Goal: Find specific page/section: Find specific page/section

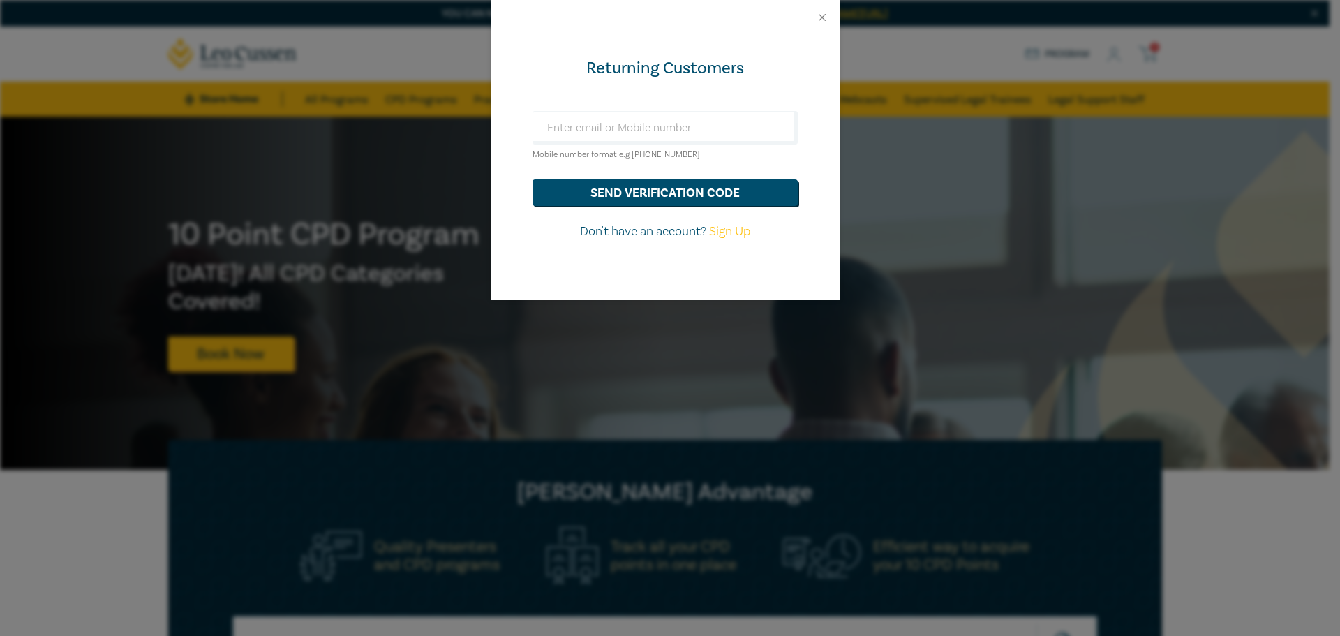
click at [826, 6] on div at bounding box center [665, 17] width 349 height 35
click at [823, 20] on button "Close" at bounding box center [822, 17] width 13 height 13
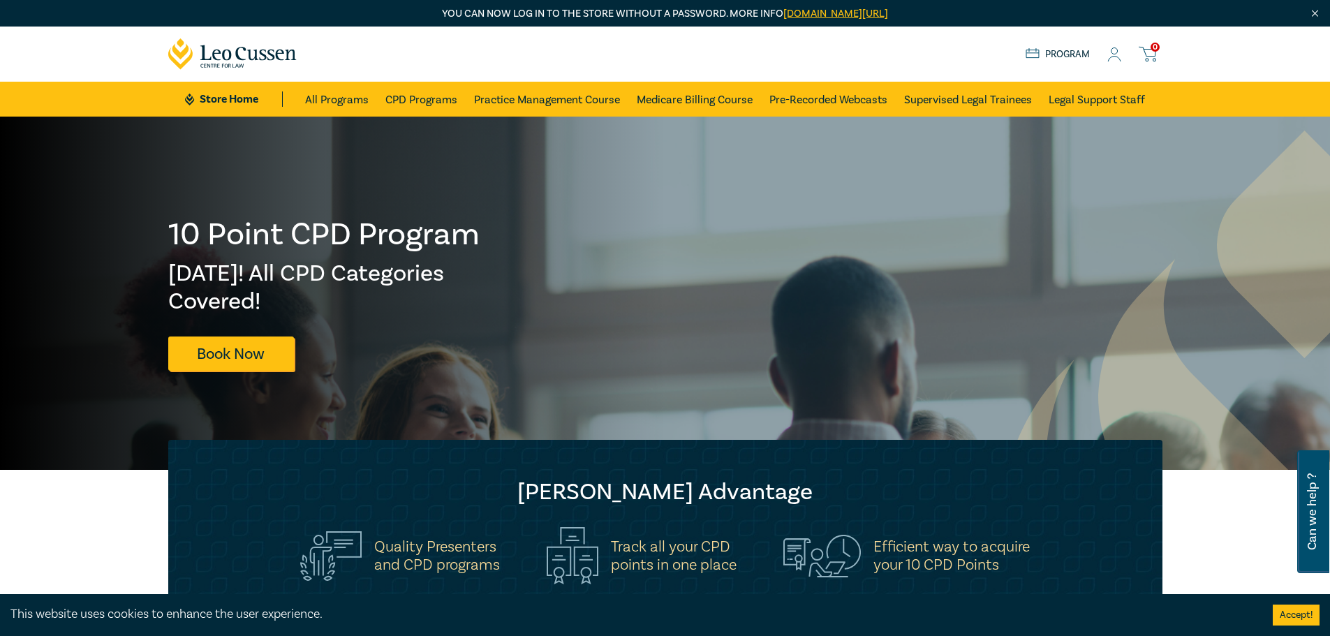
click at [1111, 59] on icon at bounding box center [1114, 54] width 14 height 15
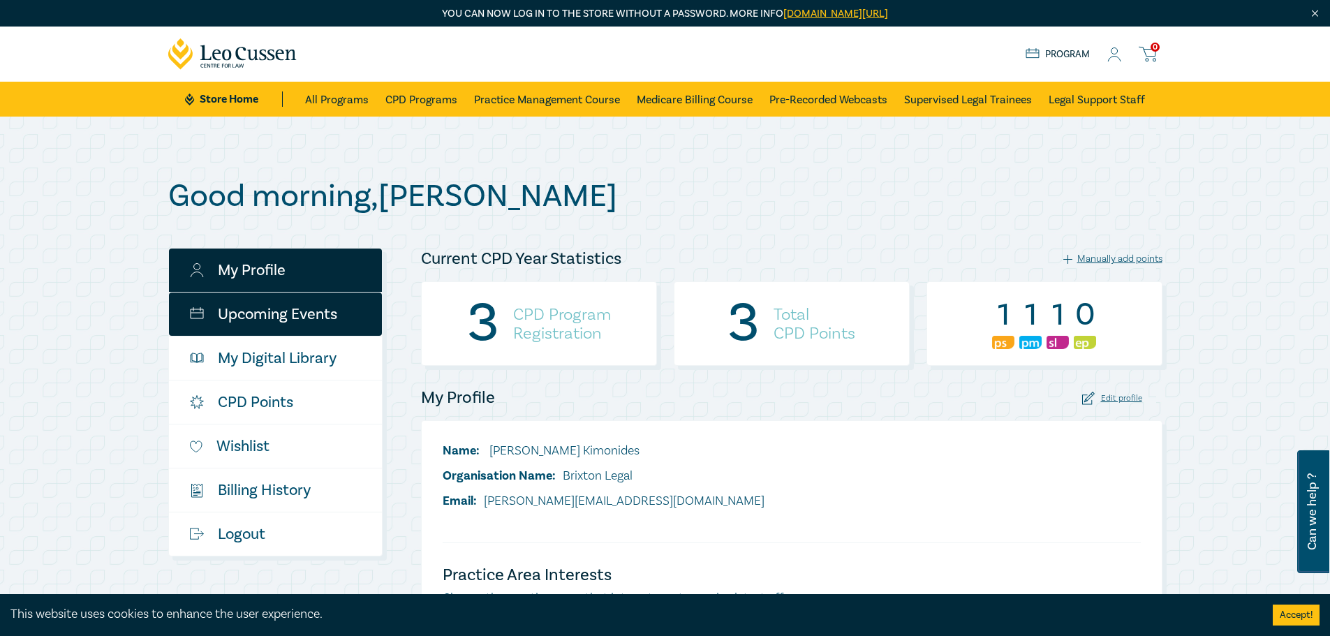
click at [298, 320] on link "Upcoming Events" at bounding box center [275, 313] width 213 height 43
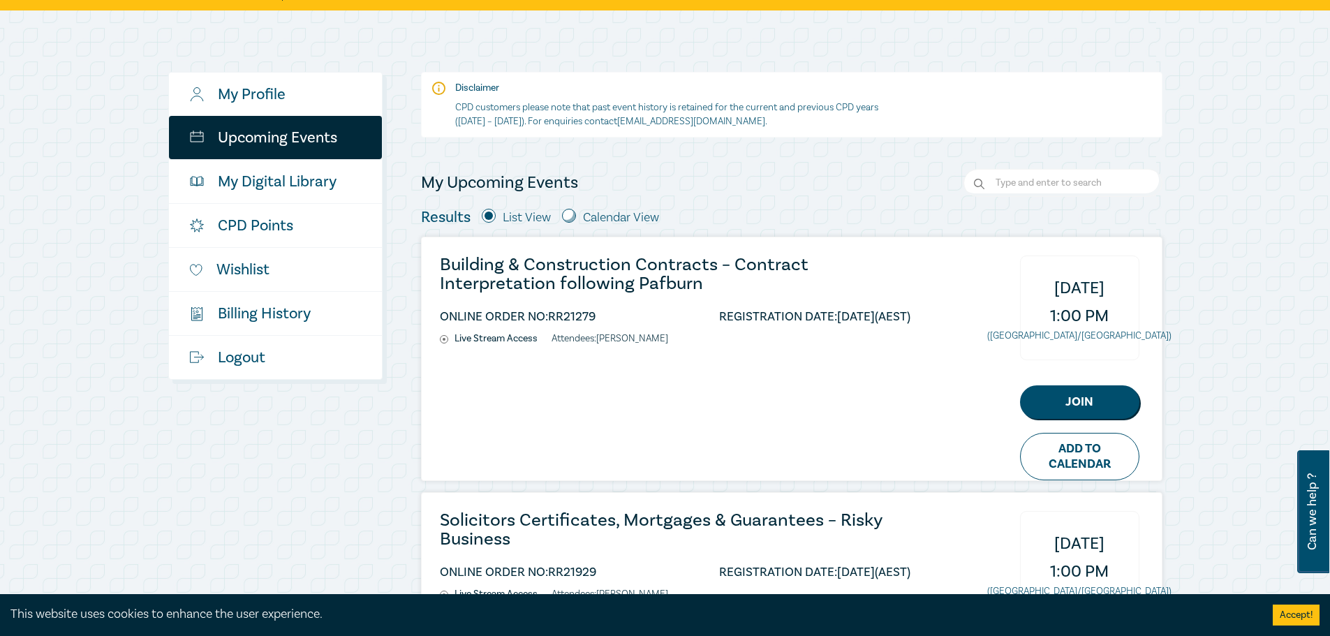
scroll to position [140, 0]
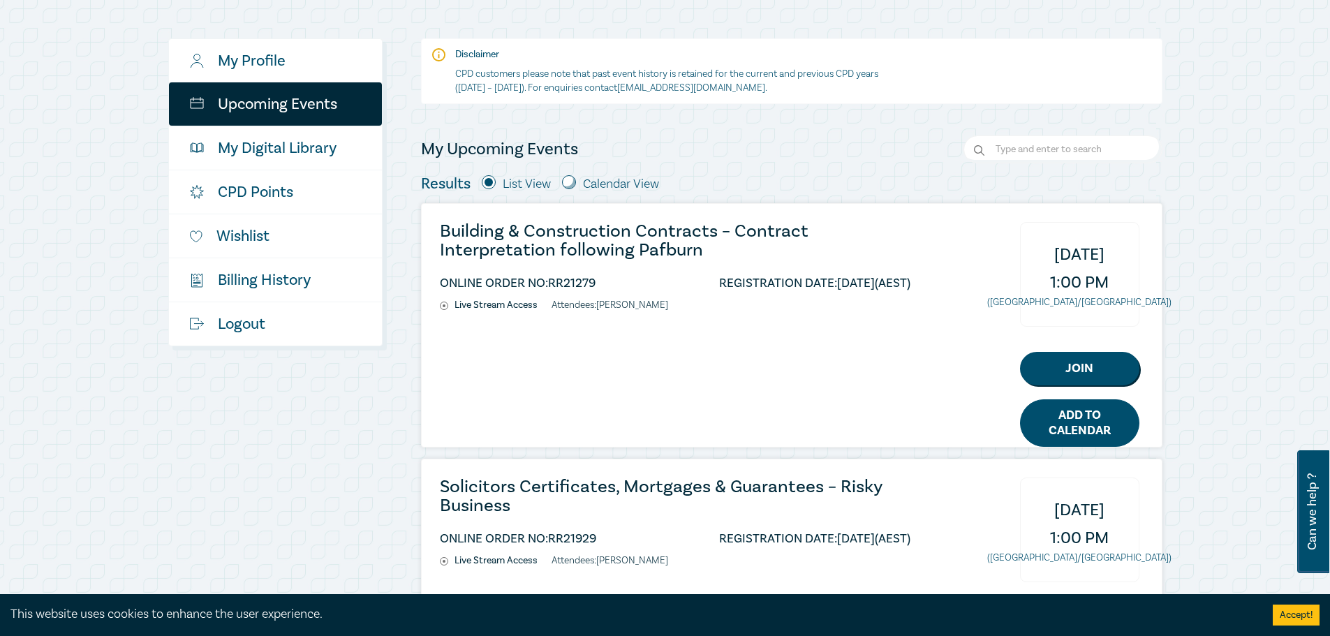
click at [1096, 406] on link "Add to Calendar" at bounding box center [1079, 422] width 119 height 47
click at [1104, 432] on link "Add to Calendar" at bounding box center [1079, 422] width 119 height 47
